Goal: Book appointment/travel/reservation: Book appointment/travel/reservation

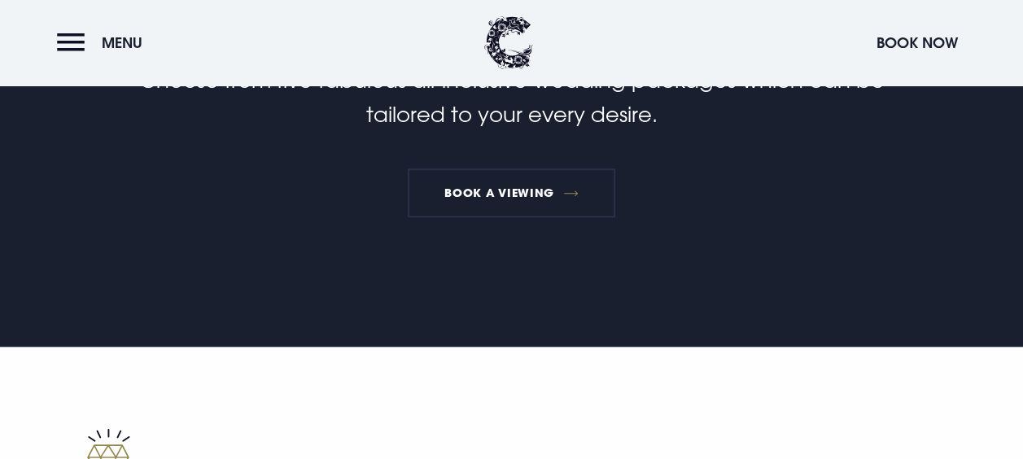
scroll to position [526, 0]
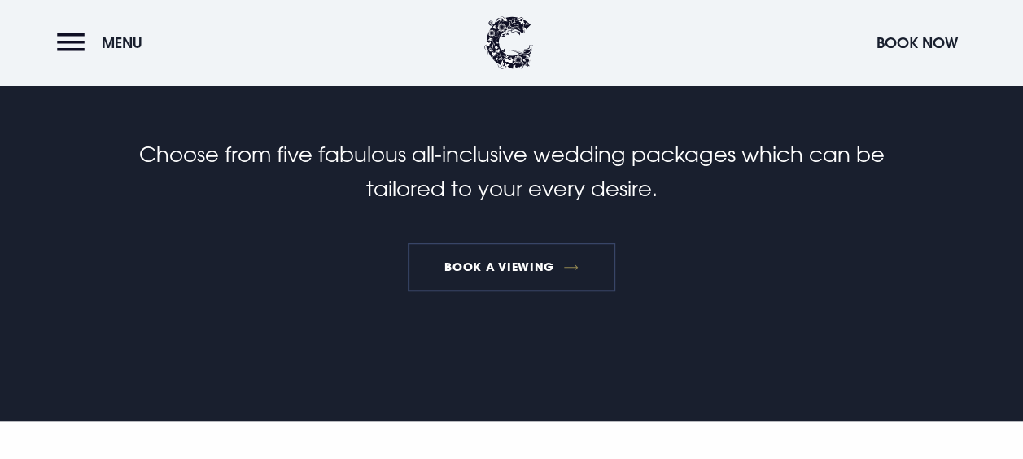
click at [543, 260] on link "Book a Viewing" at bounding box center [512, 266] width 208 height 49
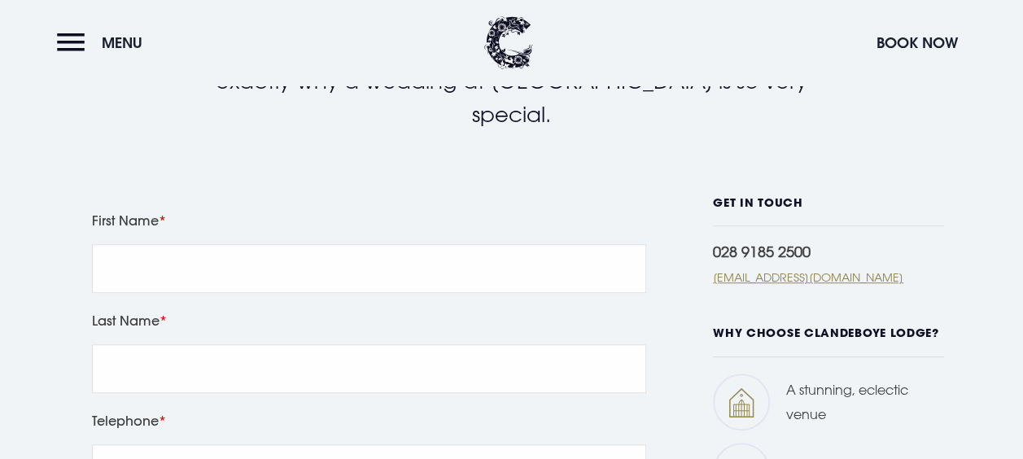
scroll to position [466, 0]
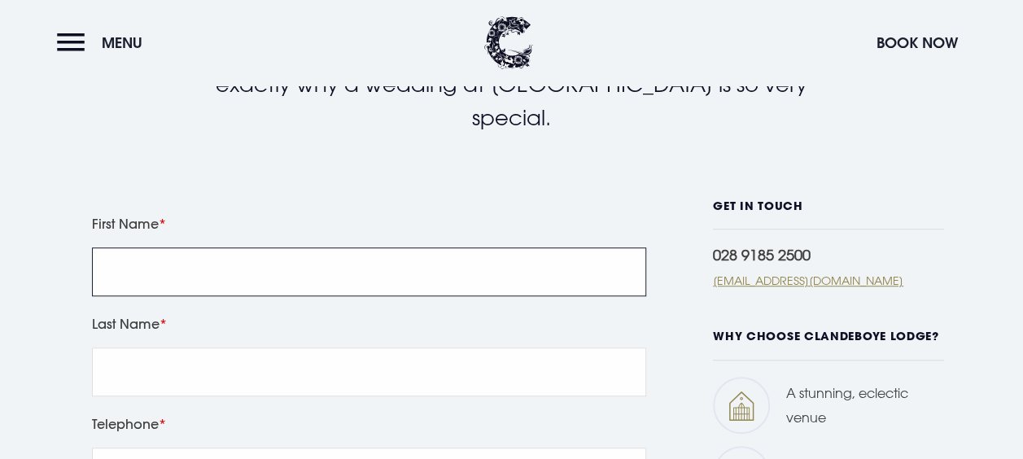
click at [483, 277] on input "First Name" at bounding box center [369, 271] width 554 height 49
type input "Aimee"
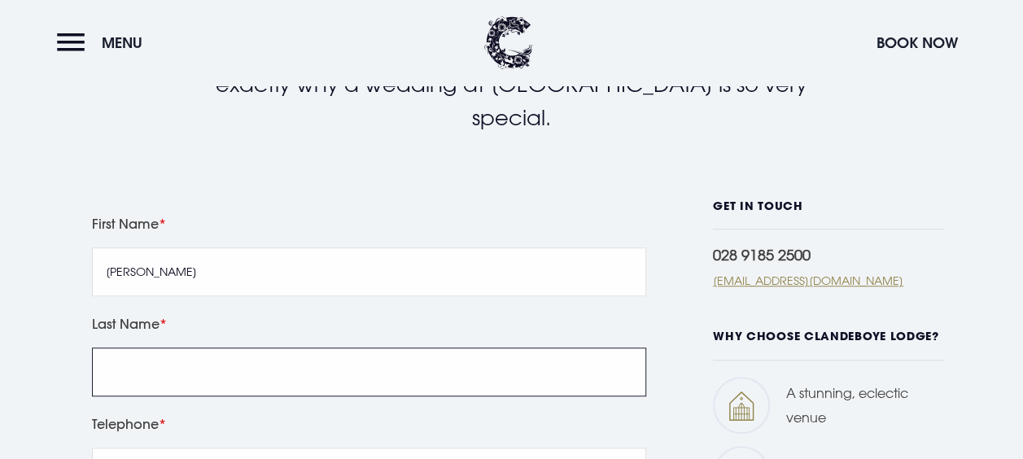
type input "Douglas"
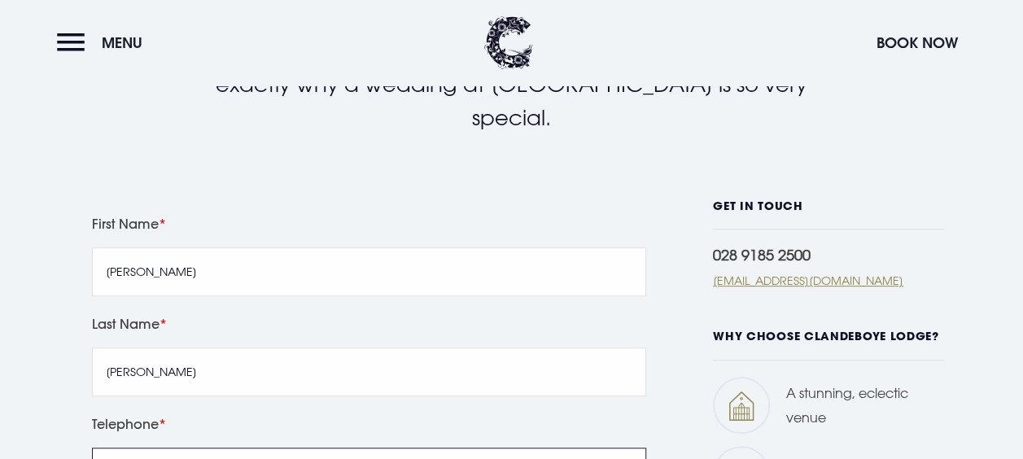
type input "07758365892"
type input "aimeed@frenchvillage.com"
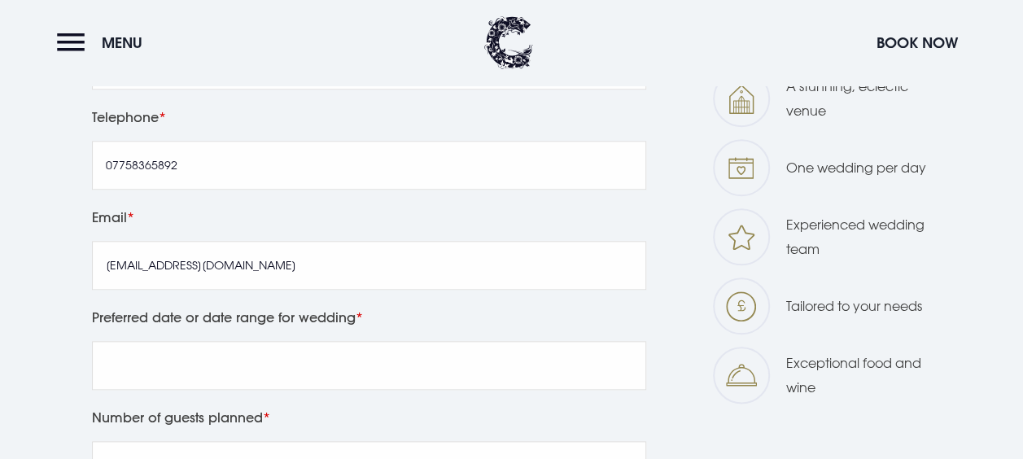
scroll to position [776, 0]
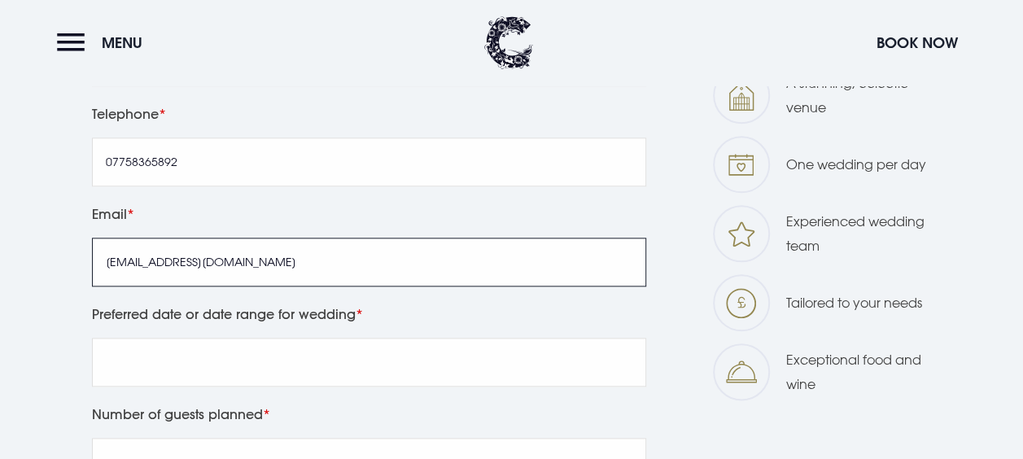
drag, startPoint x: 277, startPoint y: 268, endPoint x: -33, endPoint y: 238, distance: 310.6
click at [0, 238] on html "We value your privacy We use cookies to enhance your browsing experience, serve…" at bounding box center [511, 417] width 1023 height 2386
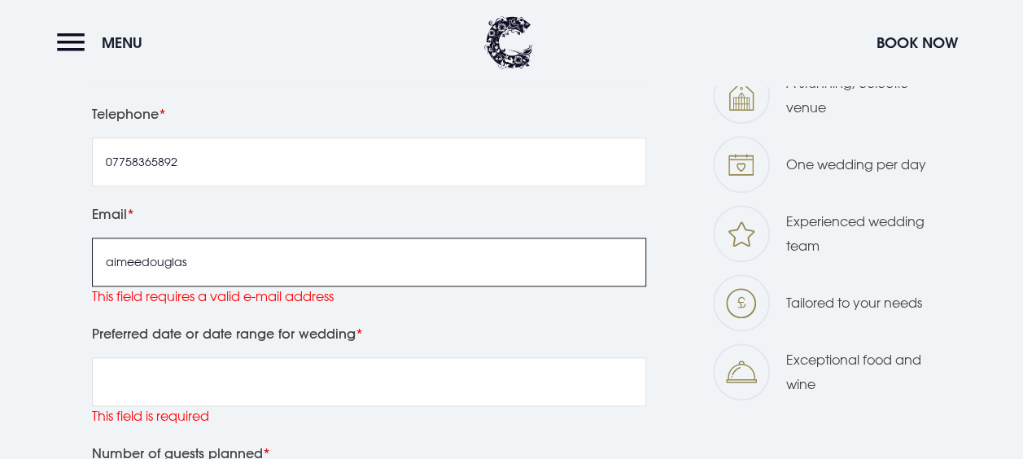
scroll to position [866, 0]
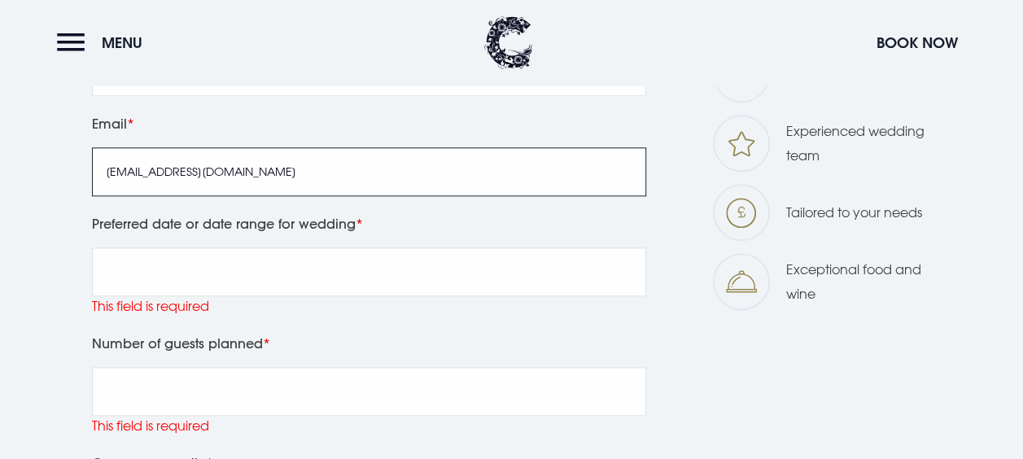
type input "aimeedouglas11@gmail.com"
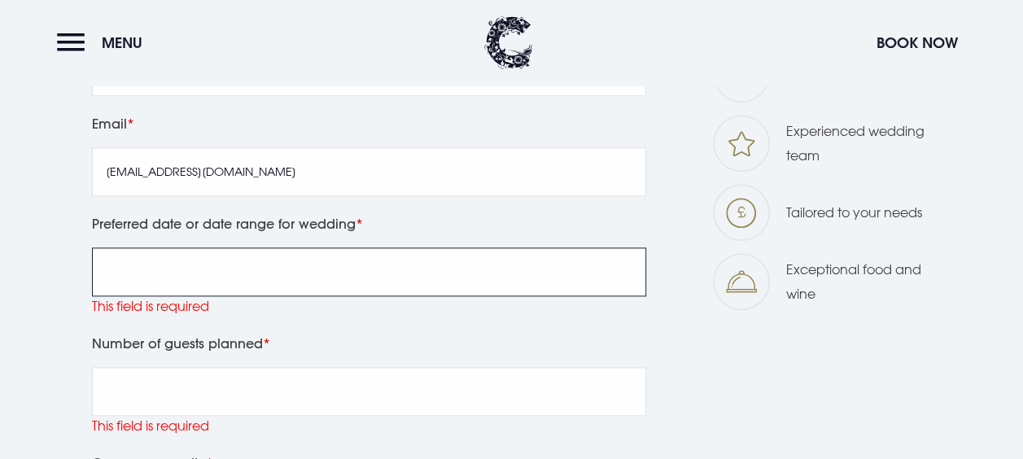
click at [180, 270] on input "Preferred date or date range for wedding" at bounding box center [369, 271] width 554 height 49
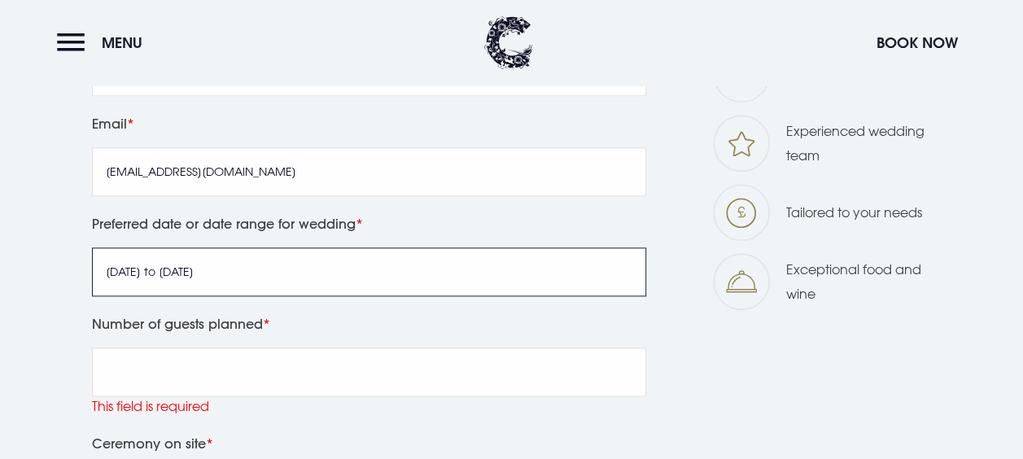
type input "June to August 2027"
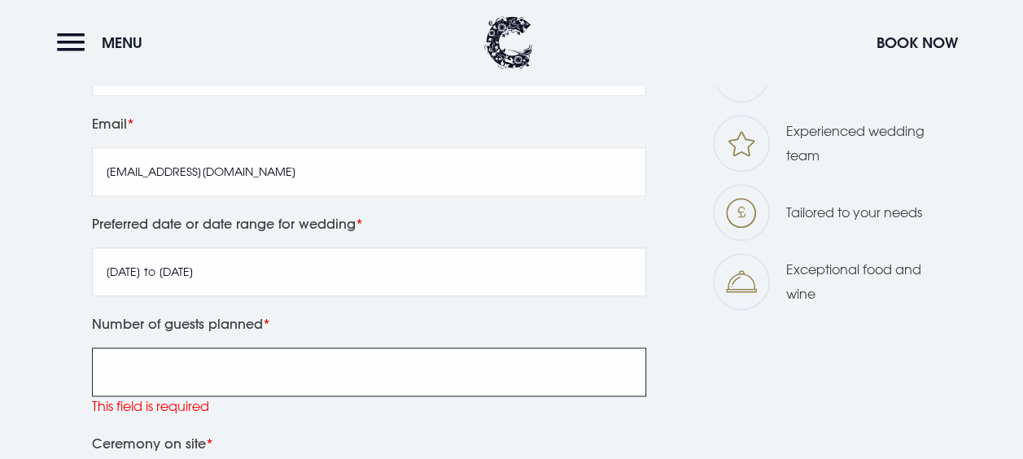
click at [217, 369] on input "Number of guests planned" at bounding box center [369, 371] width 554 height 49
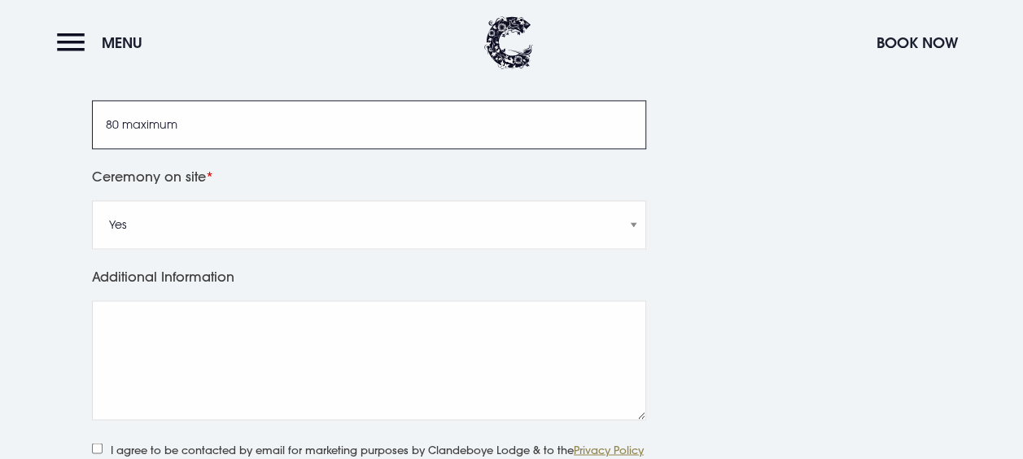
scroll to position [1248, 0]
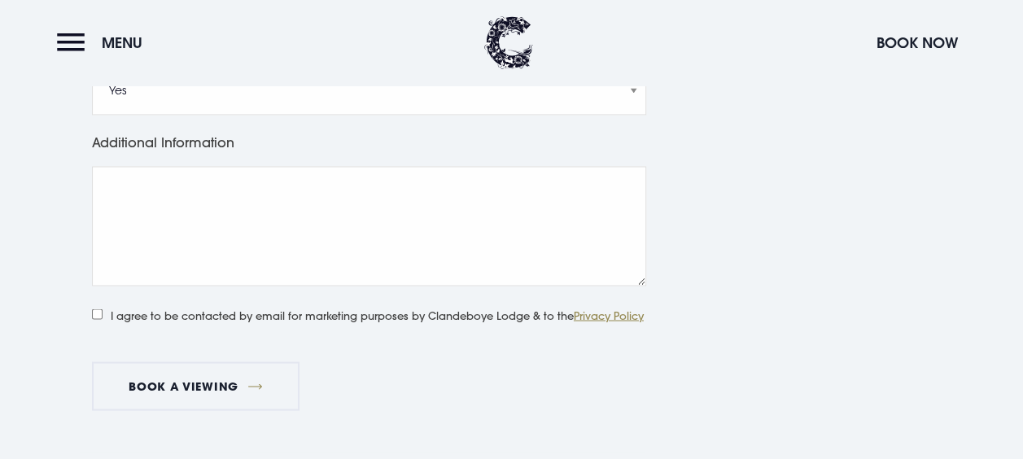
type input "80 maximum"
click at [105, 314] on label "I agree to be contacted by email for marketing purposes by Clandeboye Lodge & t…" at bounding box center [347, 313] width 510 height 21
click at [102, 314] on input "I agree to be contacted by email for marketing purposes by Clandeboye Lodge & t…" at bounding box center [97, 313] width 11 height 11
checkbox input "true"
click at [169, 382] on button "Book a viewing" at bounding box center [196, 385] width 208 height 49
